Goal: Task Accomplishment & Management: Manage account settings

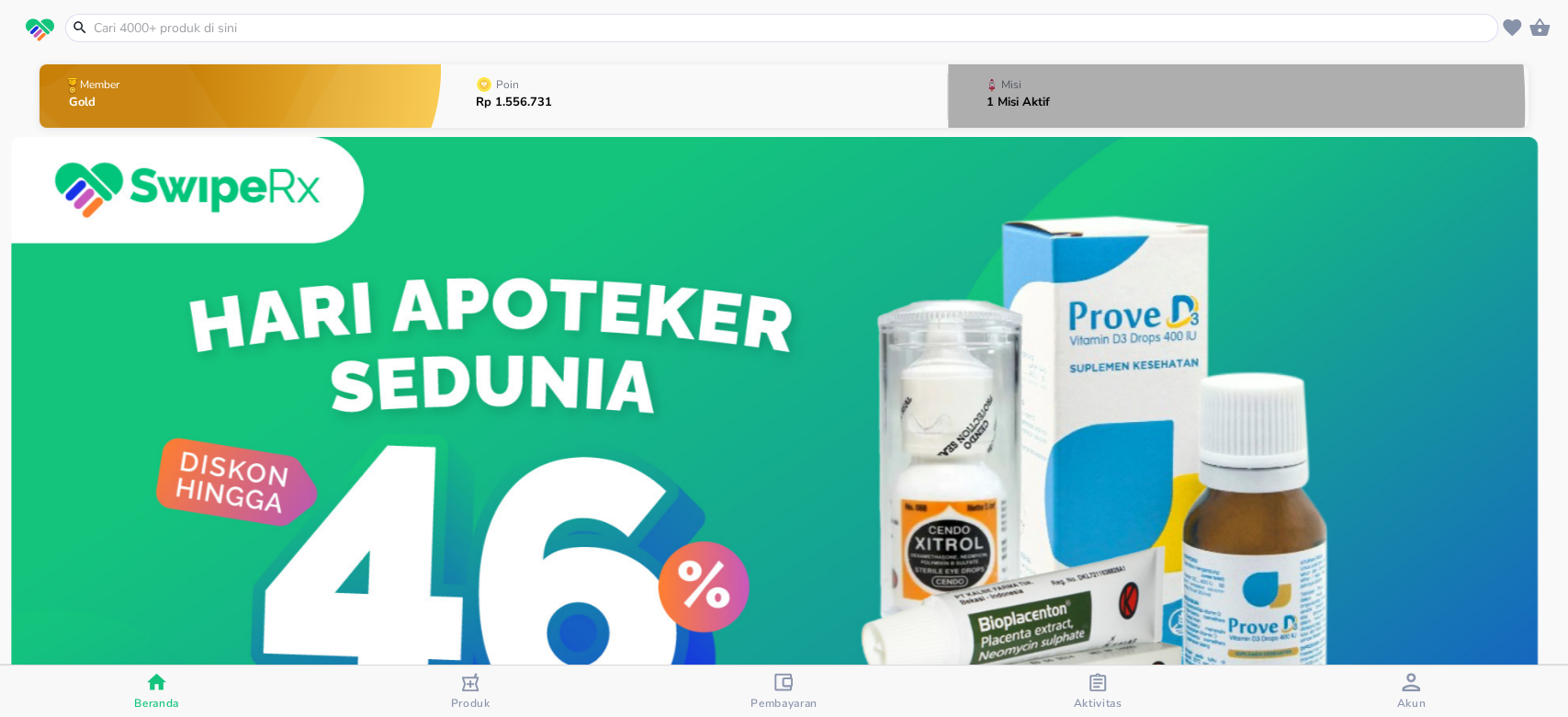
click at [1002, 106] on p "1 Misi Aktif" at bounding box center [1018, 102] width 63 height 12
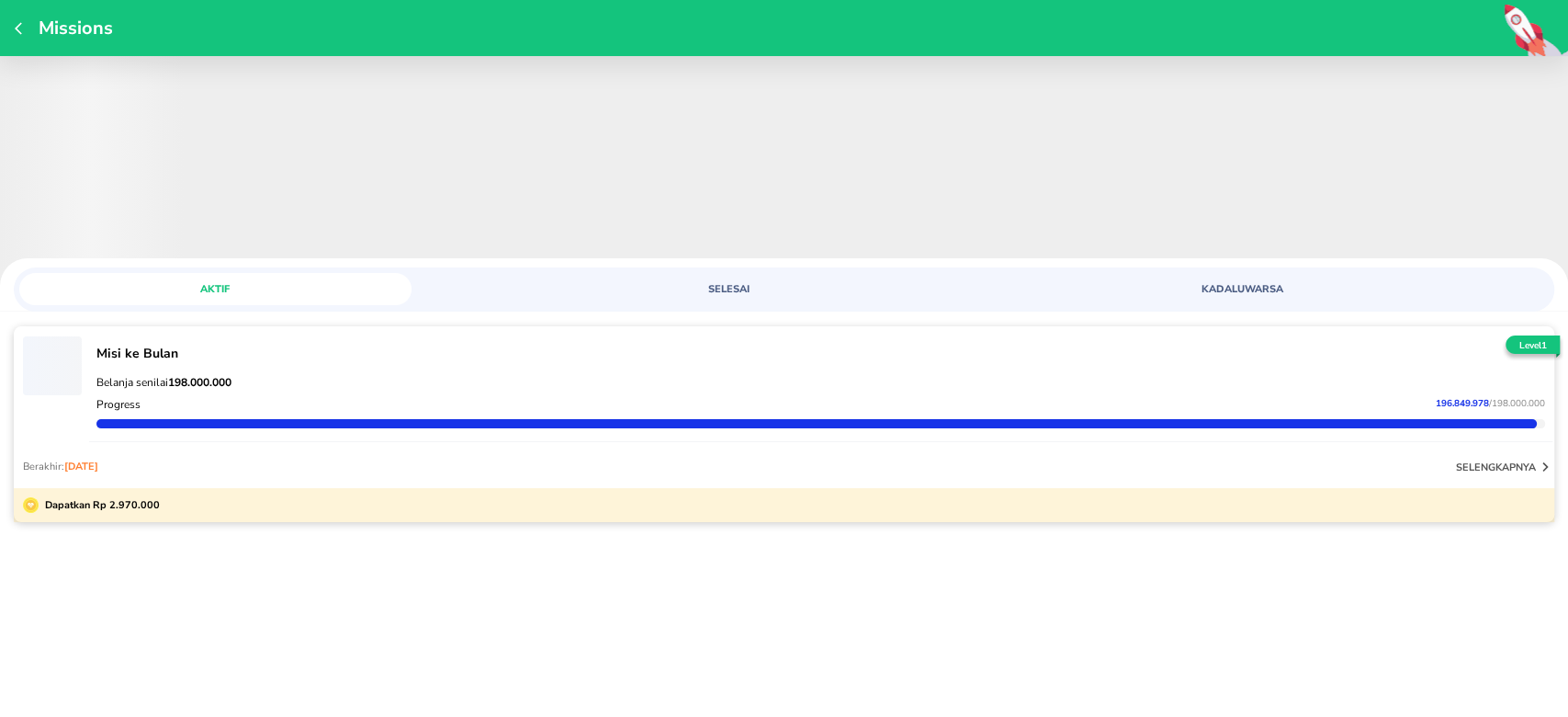
click at [705, 289] on span "SELESAI" at bounding box center [729, 289] width 371 height 14
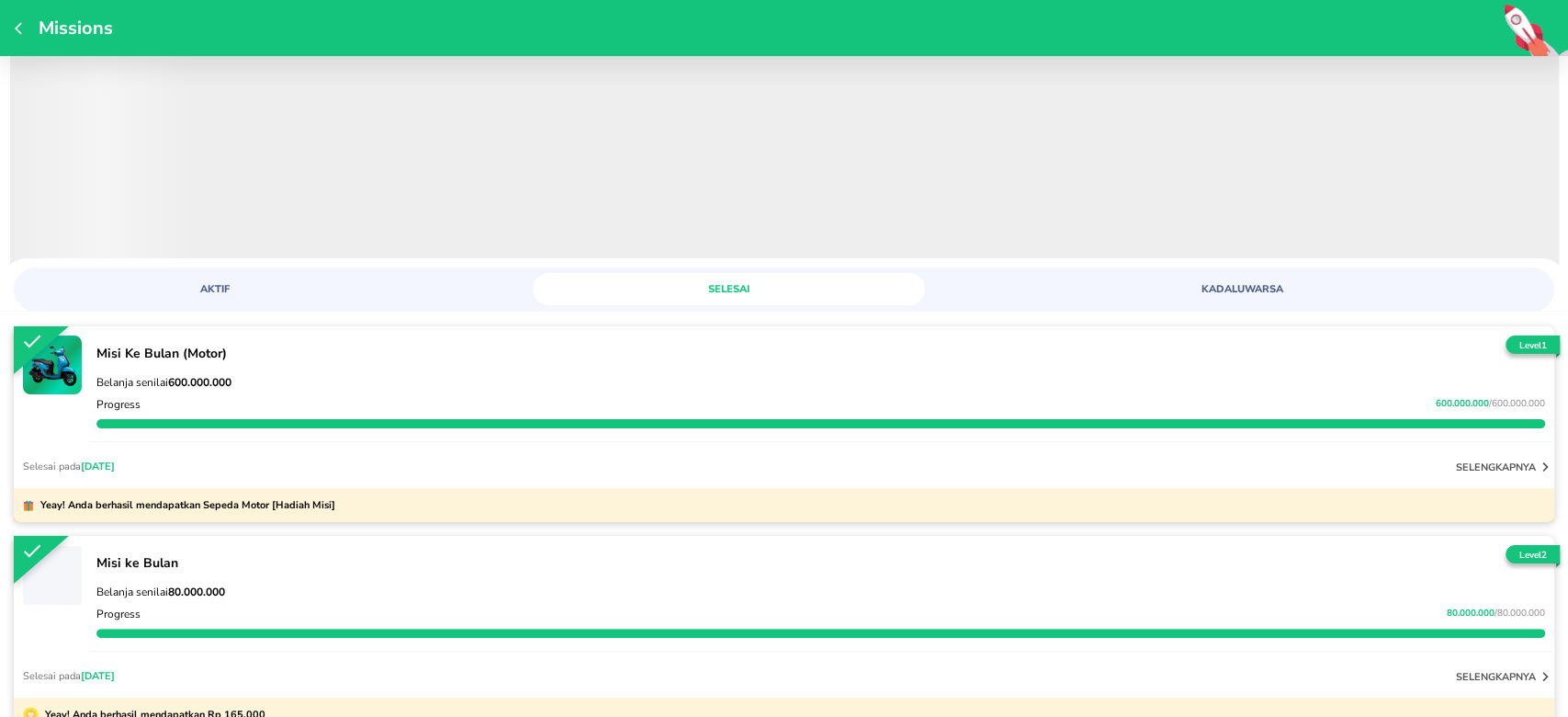
click at [213, 302] on button "AKTIF" at bounding box center [215, 289] width 392 height 32
